Goal: Information Seeking & Learning: Understand process/instructions

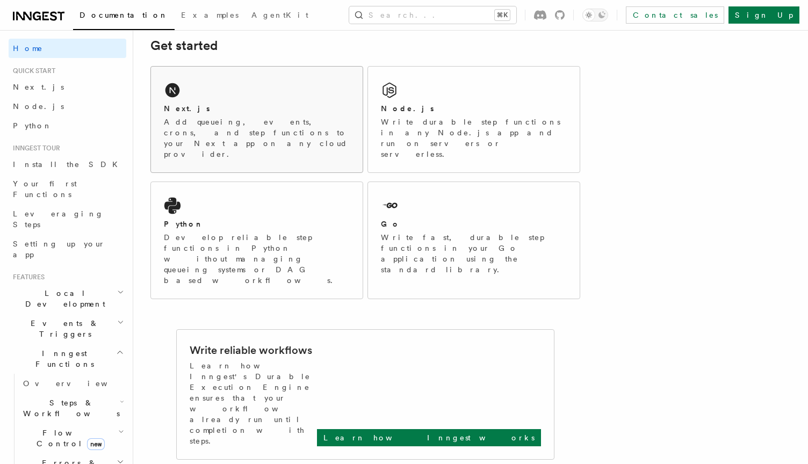
click at [286, 117] on p "Add queueing, events, crons, and step functions to your Next app on any cloud p…" at bounding box center [257, 138] width 186 height 43
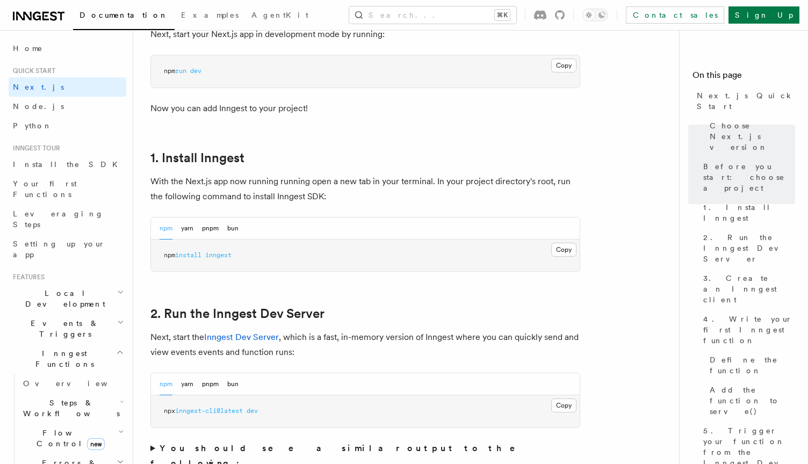
scroll to position [505, 0]
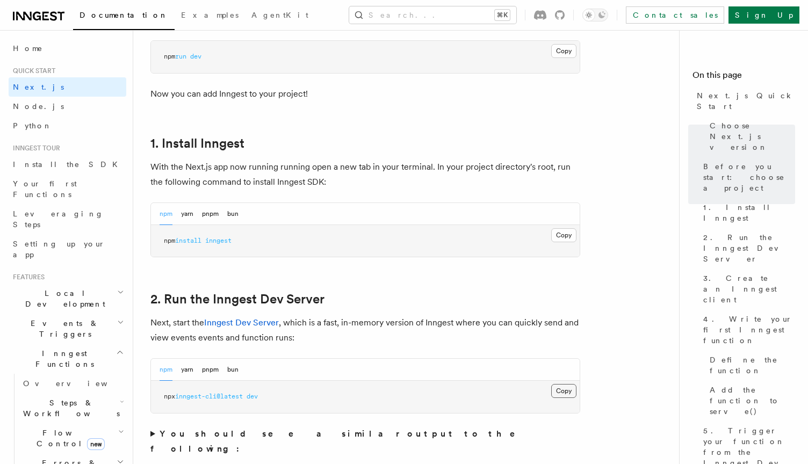
click at [574, 388] on button "Copy Copied" at bounding box center [563, 391] width 25 height 14
click at [578, 235] on pre "npm install inngest" at bounding box center [365, 241] width 429 height 32
click at [571, 234] on button "Copy Copied" at bounding box center [563, 235] width 25 height 14
